Goal: Task Accomplishment & Management: Manage account settings

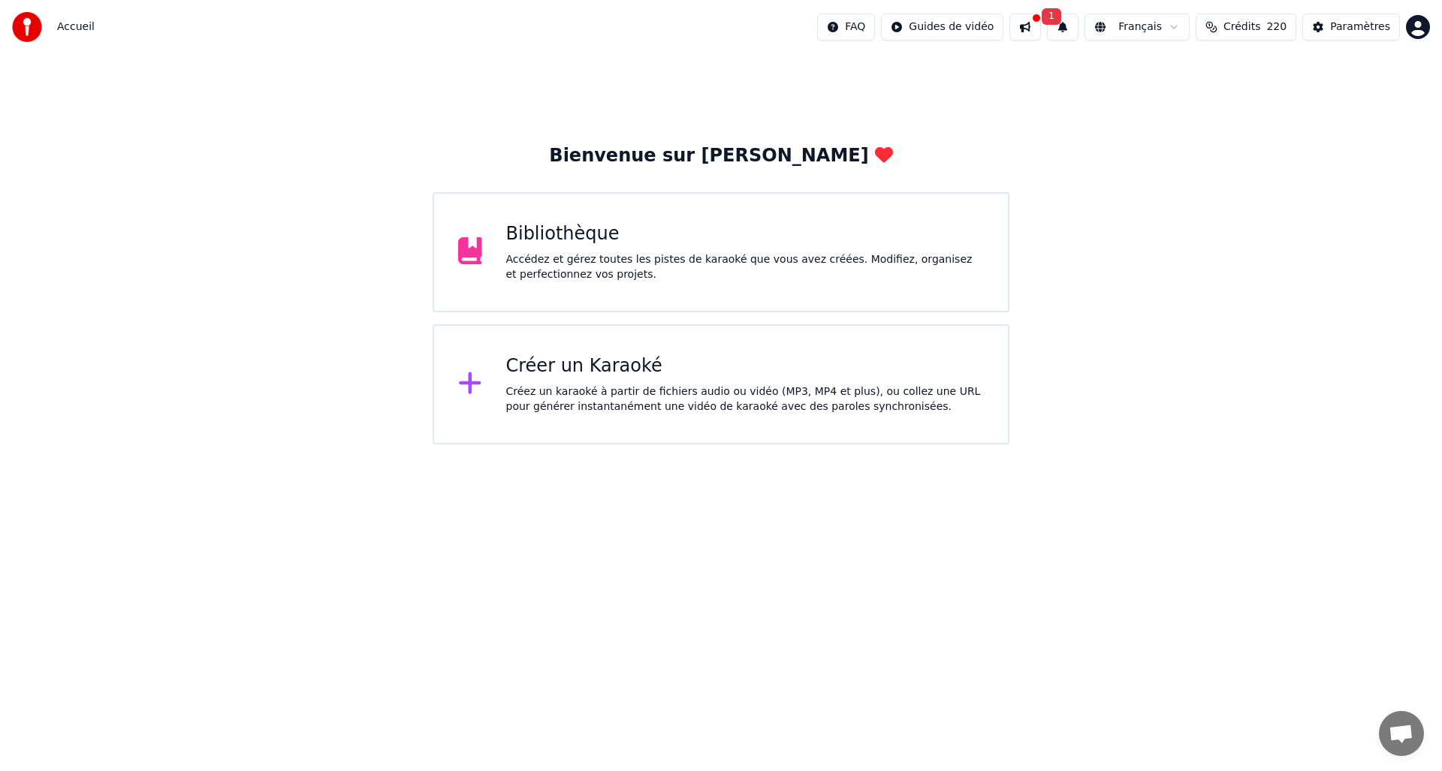
click at [1414, 22] on html "Accueil FAQ Guides de vidéo 1 Français Crédits 220 Paramètres Bienvenue sur You…" at bounding box center [721, 222] width 1442 height 445
click at [1322, 89] on span "Facturation" at bounding box center [1325, 96] width 59 height 15
click at [1067, 26] on button "1" at bounding box center [1063, 27] width 32 height 27
click at [1036, 28] on button at bounding box center [1025, 27] width 32 height 27
click at [1368, 26] on div "Paramètres" at bounding box center [1360, 27] width 60 height 15
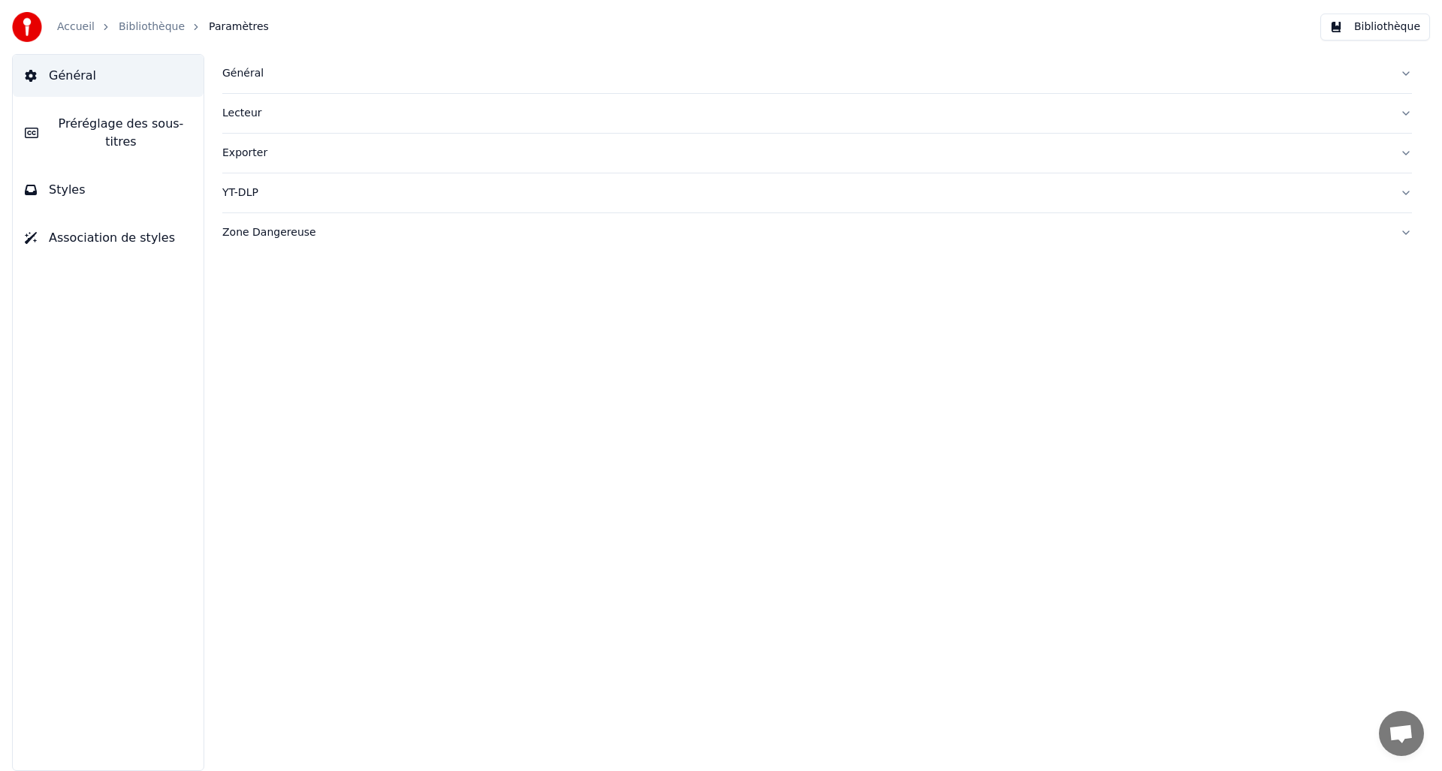
click at [252, 73] on div "Général" at bounding box center [805, 73] width 1166 height 15
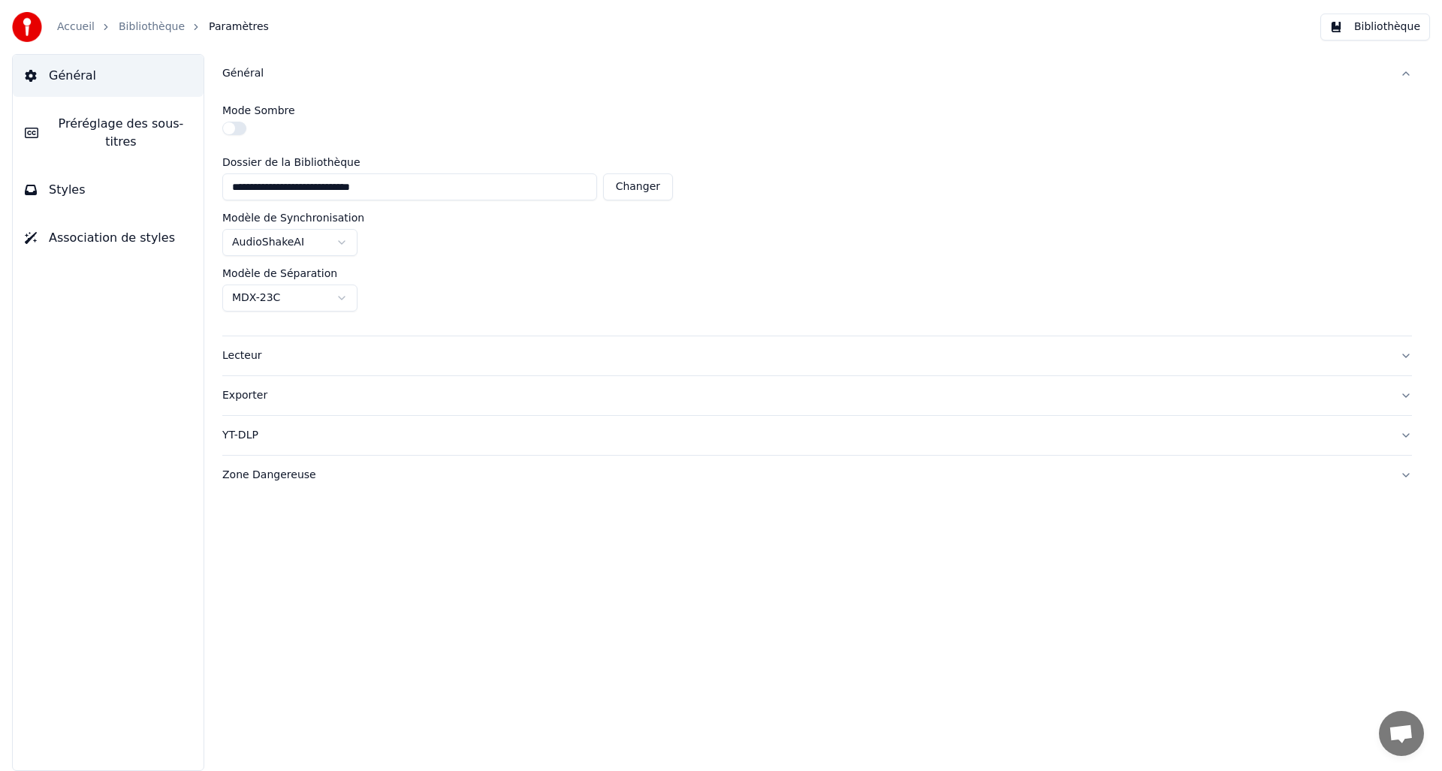
click at [150, 131] on span "Préréglage des sous-titres" at bounding box center [120, 133] width 141 height 36
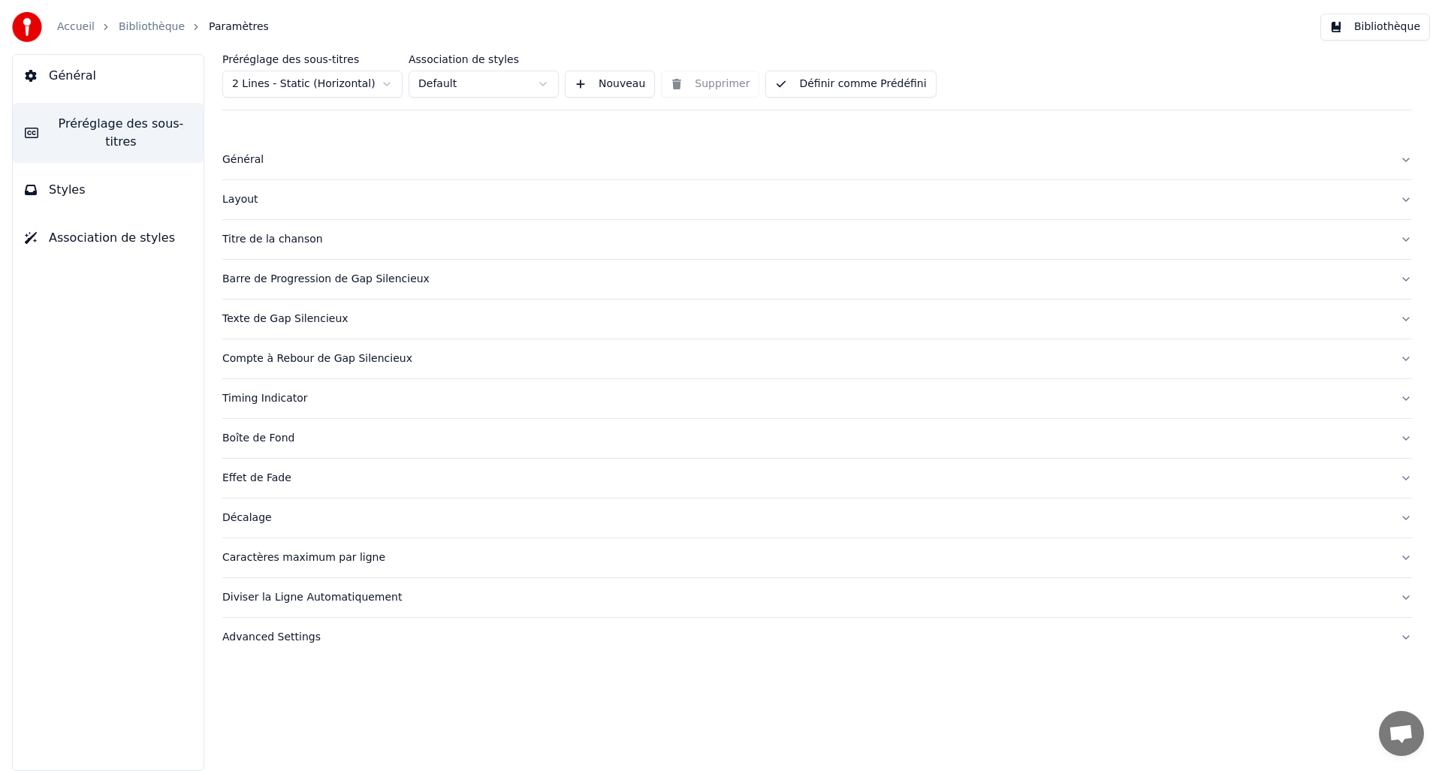
click at [74, 22] on link "Accueil" at bounding box center [76, 27] width 38 height 15
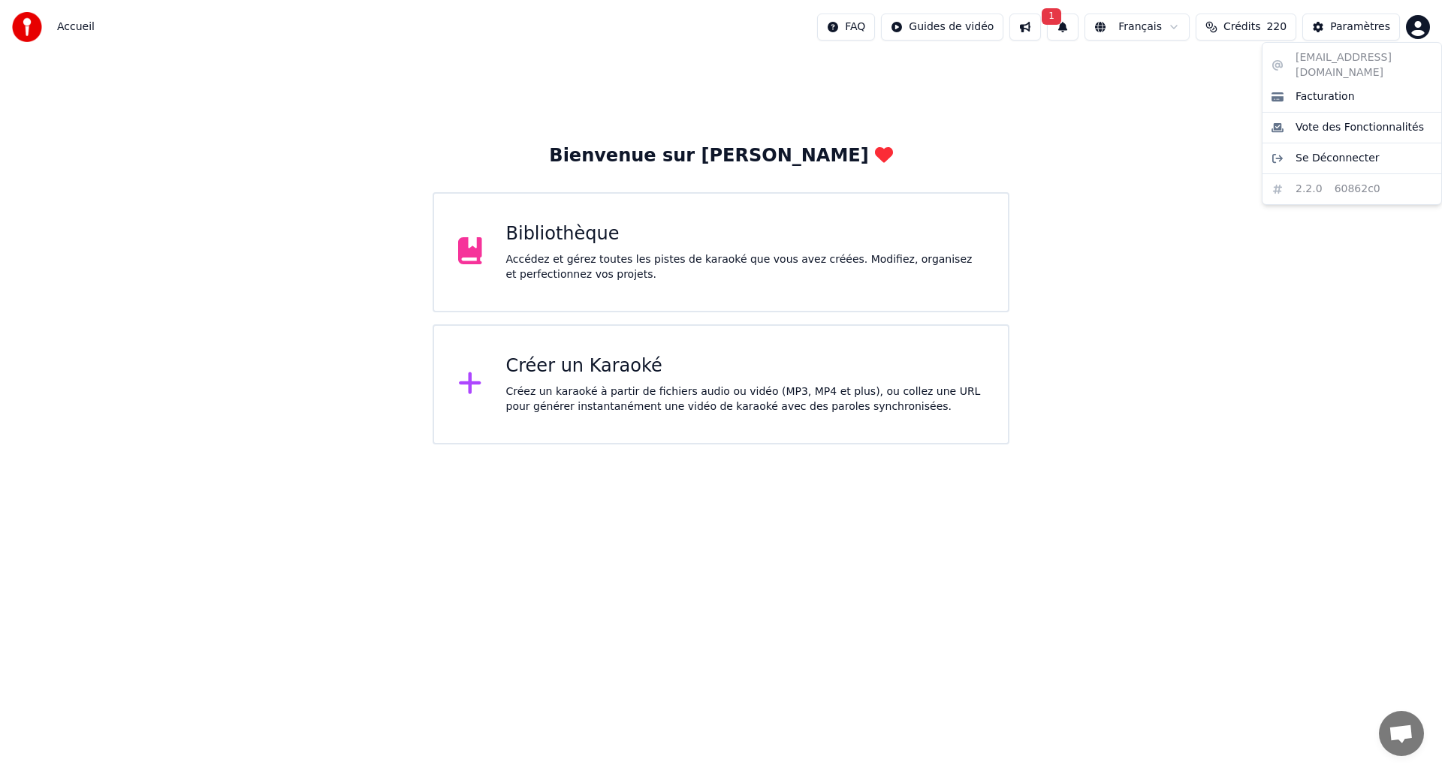
click at [1419, 29] on html "Accueil FAQ Guides de vidéo 1 Français Crédits 220 Paramètres Bienvenue sur You…" at bounding box center [721, 222] width 1442 height 445
click at [1311, 89] on span "Facturation" at bounding box center [1325, 96] width 59 height 15
click at [1416, 26] on html "Accueil FAQ Guides de vidéo 1 Français Crédits 220 Paramètres Bienvenue sur You…" at bounding box center [721, 222] width 1442 height 445
click at [1338, 89] on span "Facturation" at bounding box center [1325, 96] width 59 height 15
click at [1419, 27] on html "Accueil FAQ Guides de vidéo 1 Français Crédits 220 Paramètres Bienvenue sur You…" at bounding box center [721, 222] width 1442 height 445
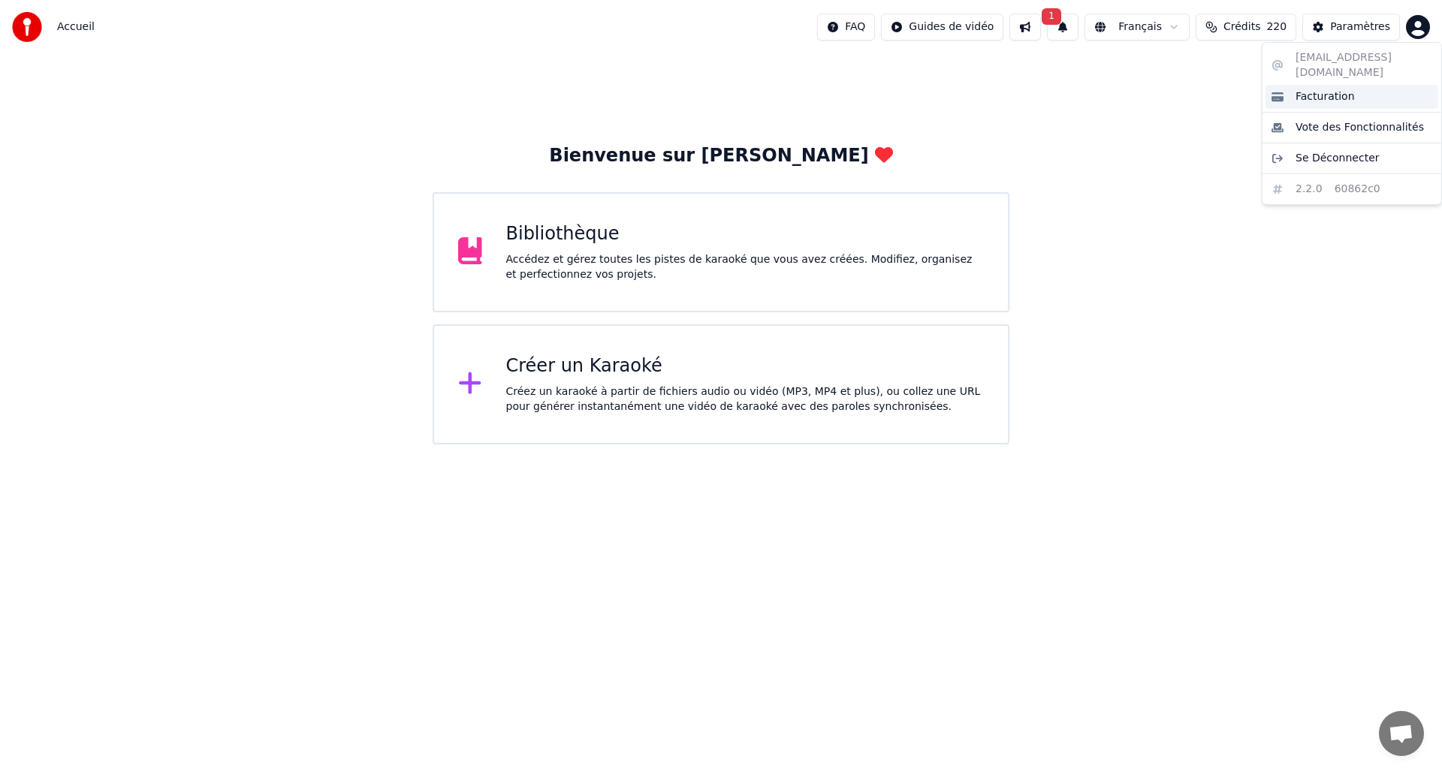
click at [1353, 85] on div "Facturation" at bounding box center [1351, 97] width 173 height 24
click at [1422, 24] on html "Accueil FAQ Guides de vidéo 1 Français Crédits 220 Paramètres Bienvenue sur You…" at bounding box center [721, 222] width 1442 height 445
click at [1352, 24] on html "Accueil FAQ Guides de vidéo 1 Français Crédits 220 Paramètres Bienvenue sur You…" at bounding box center [721, 222] width 1442 height 445
click at [1345, 26] on div "Paramètres" at bounding box center [1360, 27] width 60 height 15
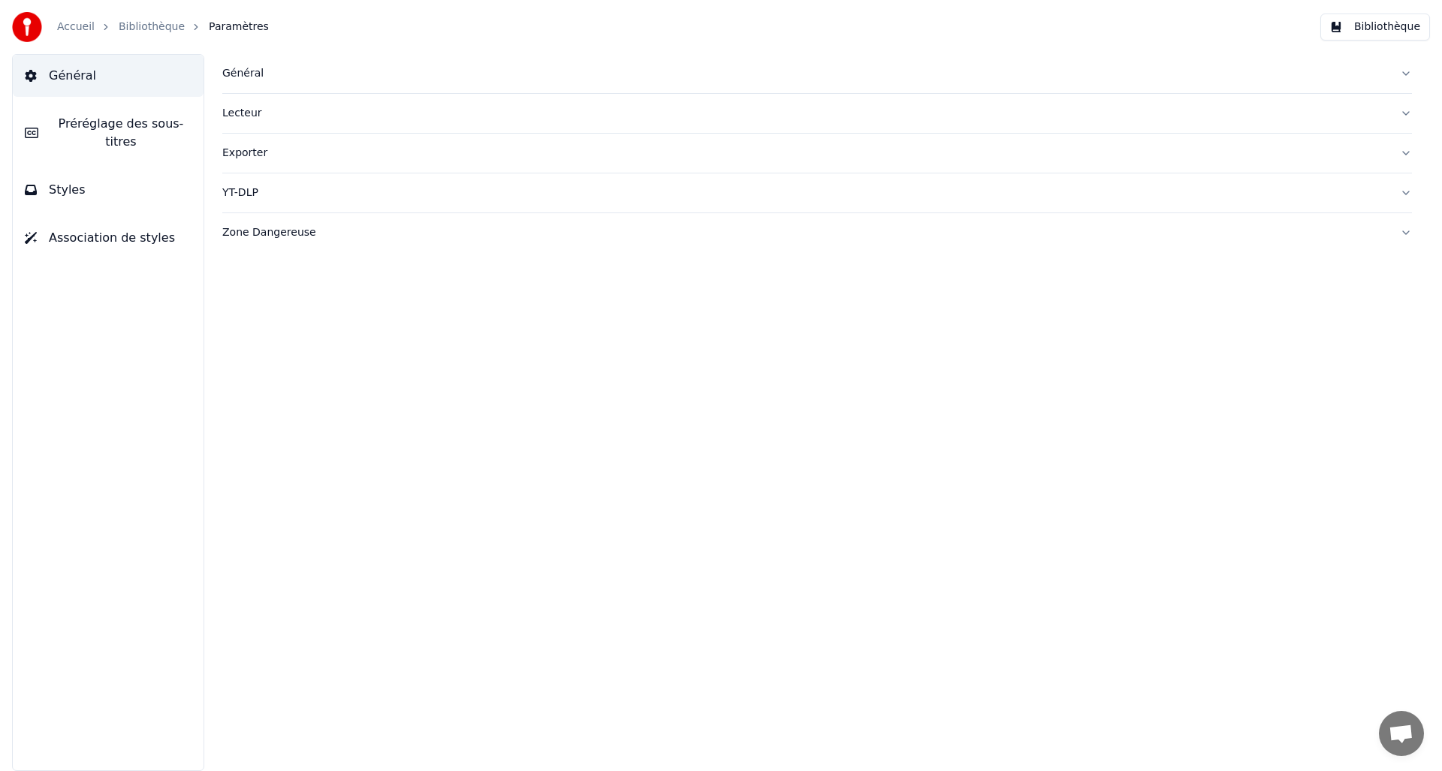
click at [73, 23] on link "Accueil" at bounding box center [76, 27] width 38 height 15
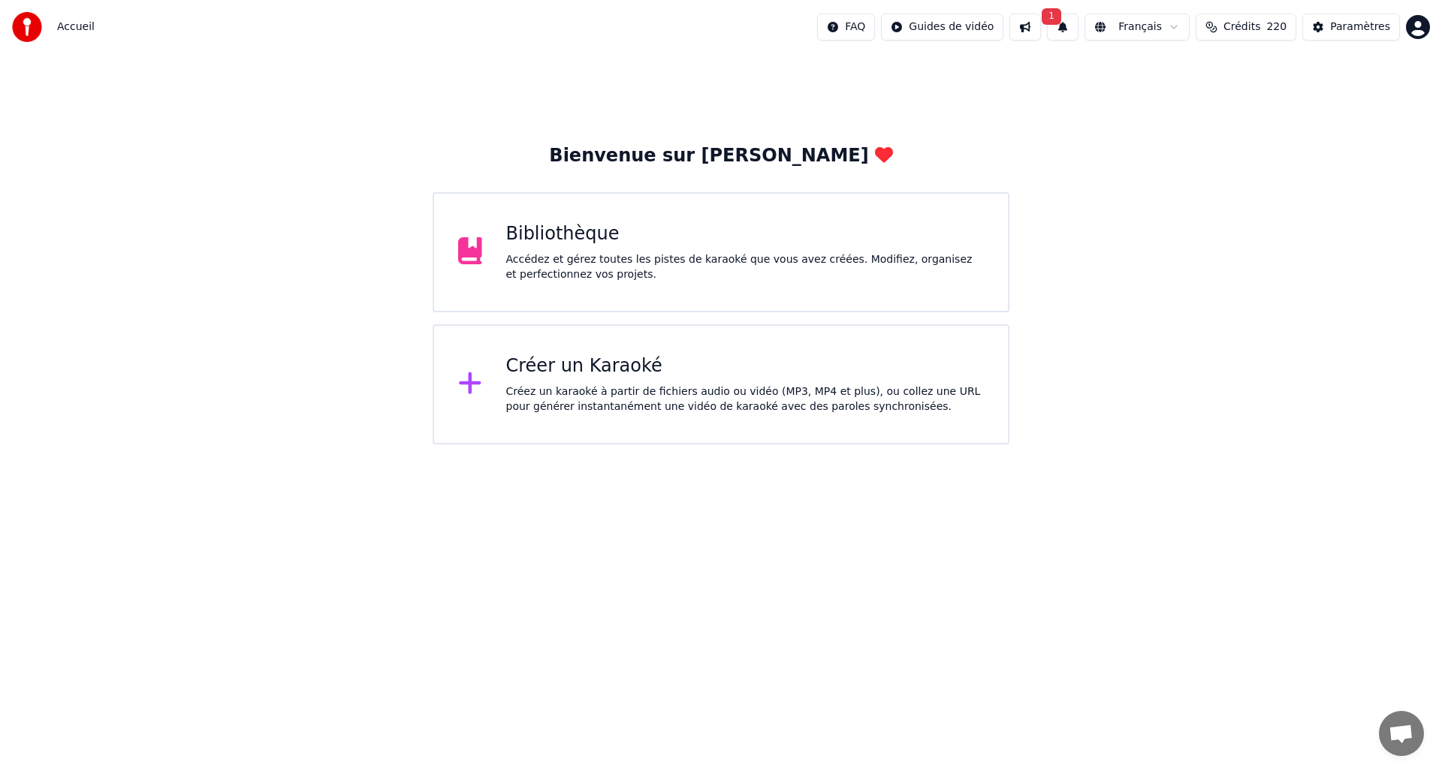
click at [1419, 27] on html "Accueil FAQ Guides de vidéo 1 Français Crédits 220 Paramètres Bienvenue sur You…" at bounding box center [721, 222] width 1442 height 445
click at [1351, 151] on span "Se Déconnecter" at bounding box center [1338, 158] width 84 height 15
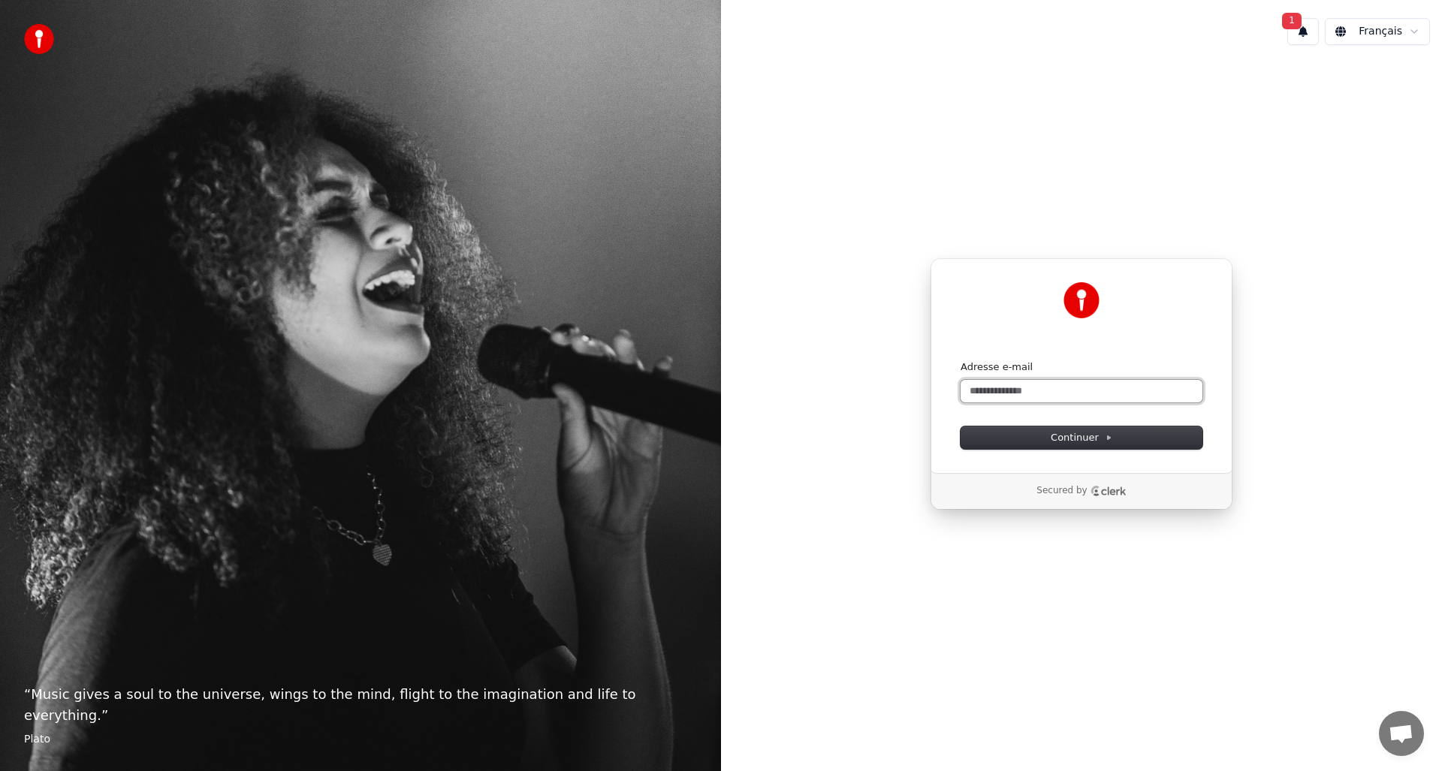
click at [1051, 394] on input "Adresse e-mail" at bounding box center [1082, 391] width 242 height 23
click at [1135, 165] on div "Continuer avec Google ou Adresse e-mail Continuer Secured by" at bounding box center [1081, 384] width 721 height 654
